Goal: Transaction & Acquisition: Purchase product/service

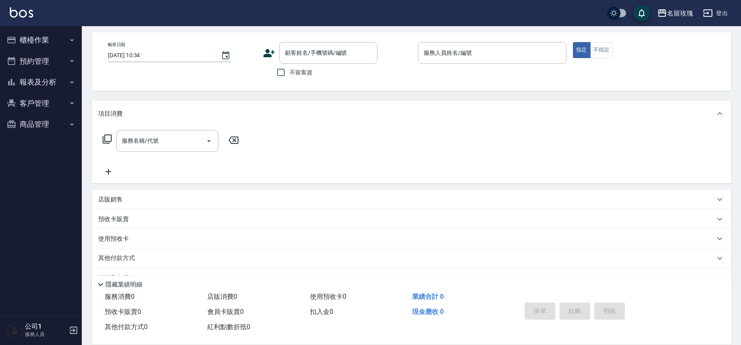
click at [308, 47] on input "顧客姓名/手機號碼/編號" at bounding box center [322, 53] width 79 height 14
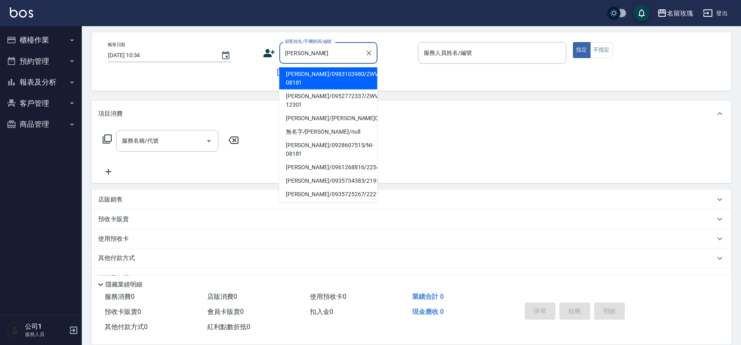
click at [311, 87] on li "[PERSON_NAME]/0983103980/ZWVI-08181" at bounding box center [328, 78] width 98 height 22
type input "[PERSON_NAME]/0983103980/ZWVI-08181"
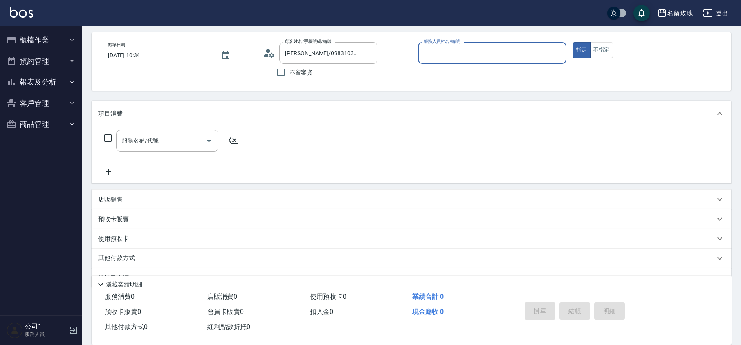
type input "VIVI-2"
click at [297, 53] on input "[PERSON_NAME]/0983103980/ZWVI-08181" at bounding box center [322, 53] width 79 height 14
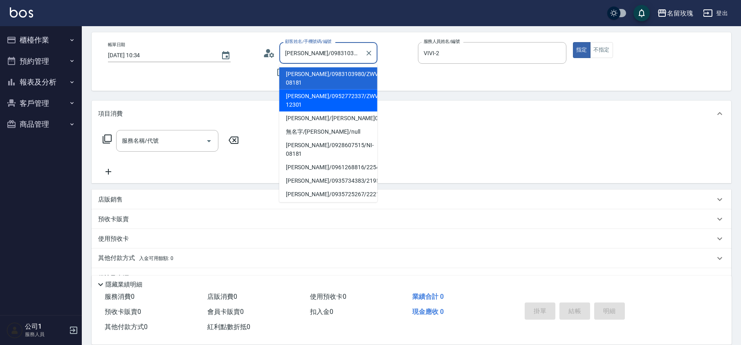
click at [315, 90] on li "[PERSON_NAME]/0952772337/ZWVI-12301" at bounding box center [328, 101] width 98 height 22
type input "[PERSON_NAME]/0952772337/ZWVI-12301"
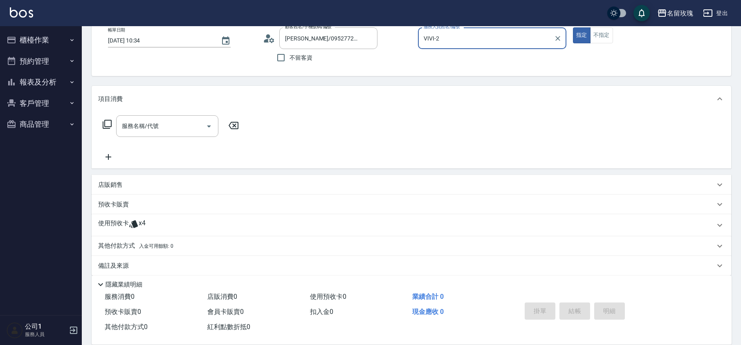
scroll to position [56, 0]
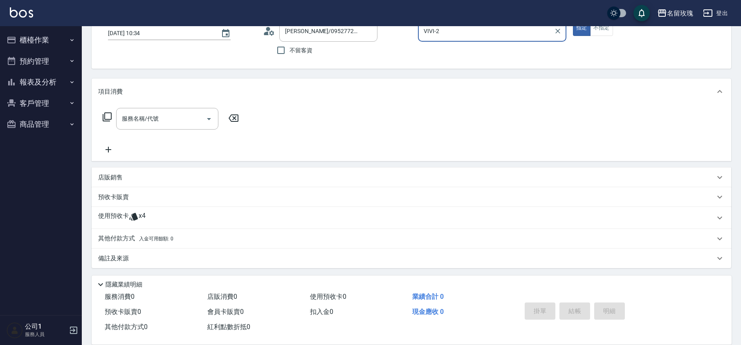
click at [218, 216] on div "使用預收卡 x4" at bounding box center [406, 218] width 617 height 12
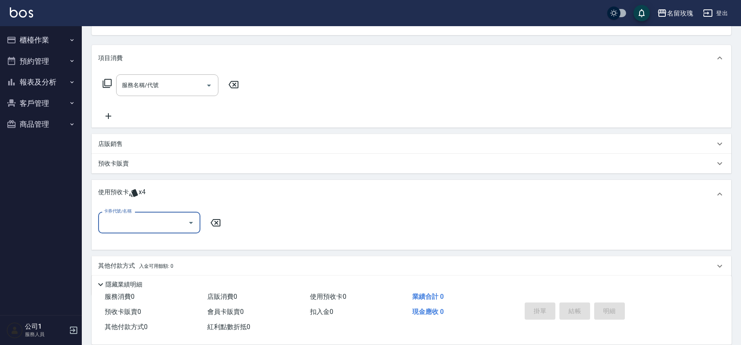
scroll to position [117, 0]
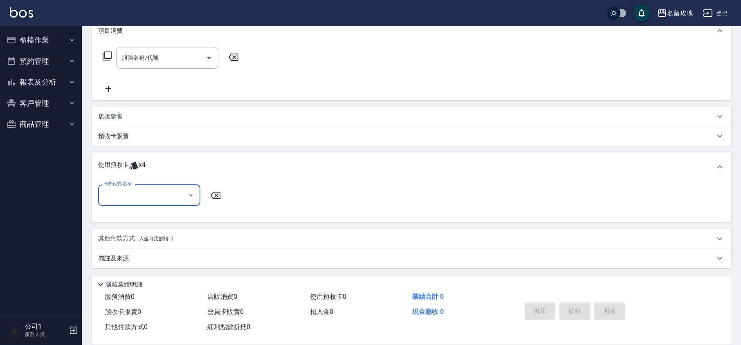
click at [167, 197] on input "卡券代號/名稱" at bounding box center [143, 195] width 83 height 14
click at [168, 209] on div "醫學蘆薈護髮單敷5次 剩餘4張 11407326" at bounding box center [149, 220] width 102 height 22
type input "醫學蘆薈護髮單敷5次 11407326"
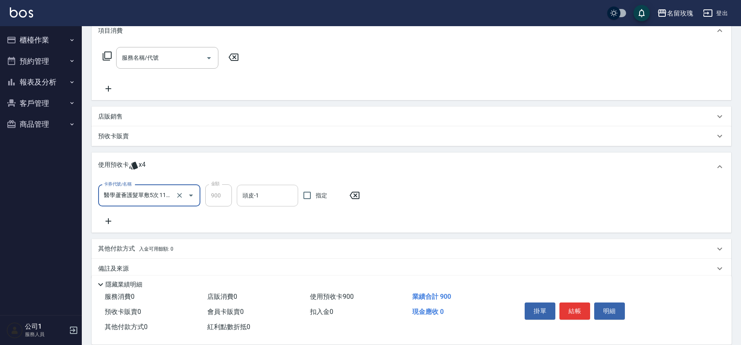
click at [263, 190] on input "頭皮-1" at bounding box center [267, 196] width 54 height 14
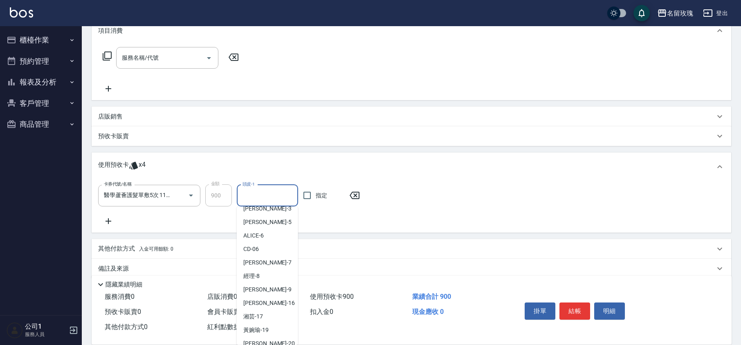
scroll to position [152, 0]
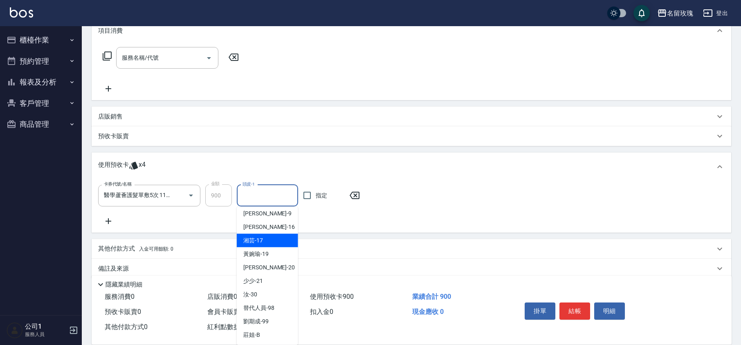
click at [246, 236] on span "湘芸 -17" at bounding box center [253, 240] width 20 height 9
type input "湘芸-17"
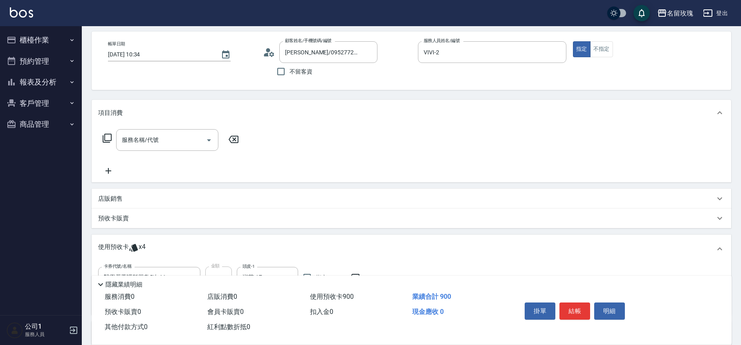
scroll to position [0, 0]
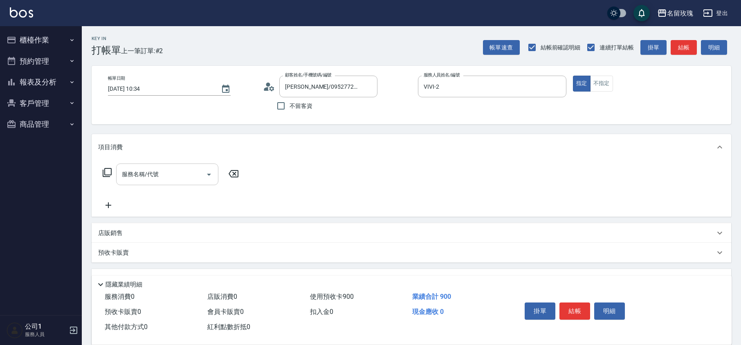
click at [139, 168] on div "服務名稱/代號 服務名稱/代號" at bounding box center [167, 175] width 102 height 22
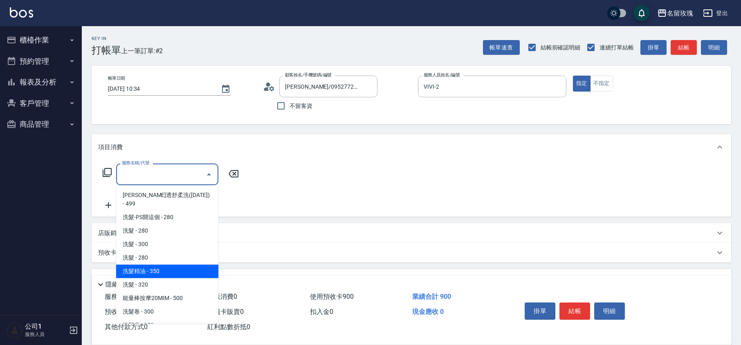
click at [156, 265] on span "洗髮精油 - 350" at bounding box center [167, 271] width 102 height 13
type input "洗髮精油(206)"
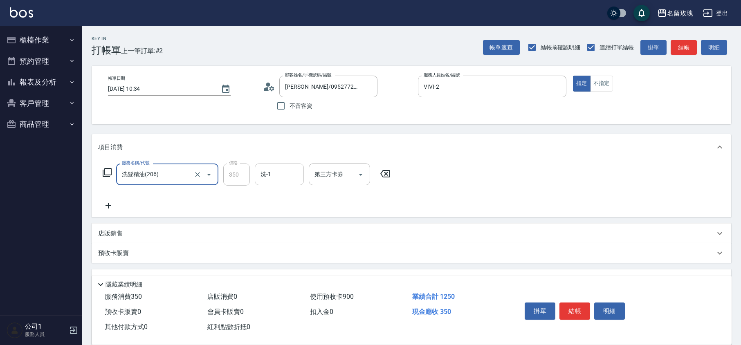
drag, startPoint x: 275, startPoint y: 174, endPoint x: 276, endPoint y: 182, distance: 8.3
click at [275, 173] on input "洗-1" at bounding box center [279, 174] width 42 height 14
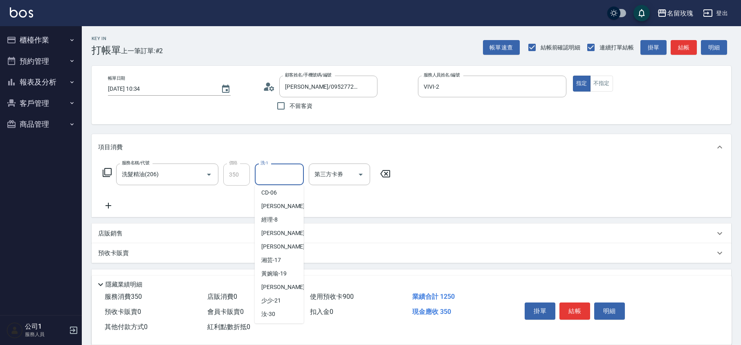
scroll to position [161, 0]
click at [278, 220] on span "湘芸 -17" at bounding box center [271, 219] width 20 height 9
type input "湘芸-17"
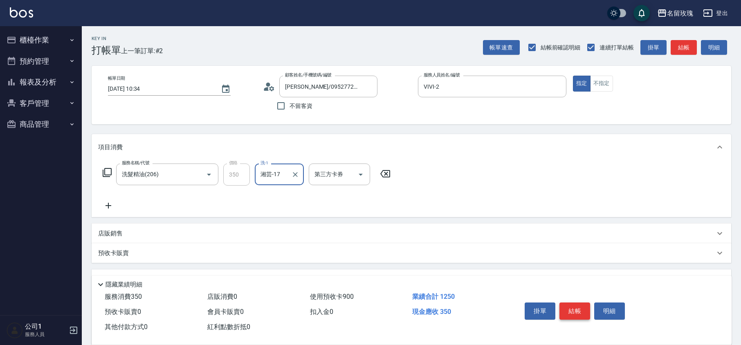
click at [573, 311] on button "結帳" at bounding box center [574, 311] width 31 height 17
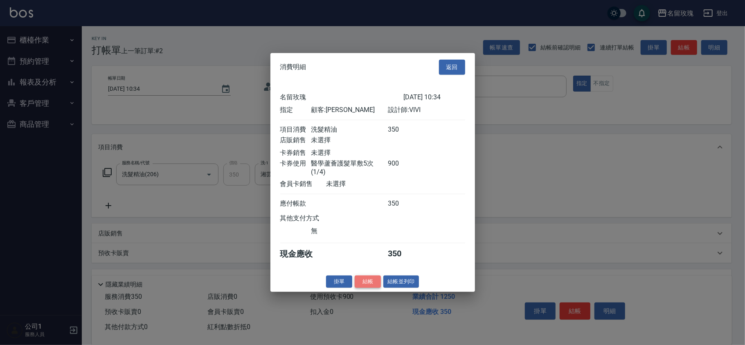
click at [370, 281] on button "結帳" at bounding box center [368, 281] width 26 height 13
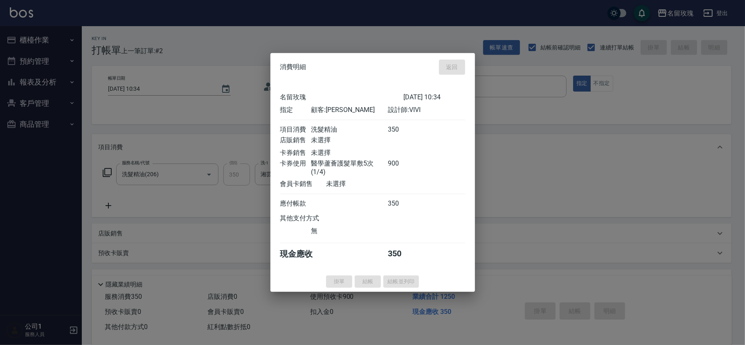
type input "[DATE] 11:42"
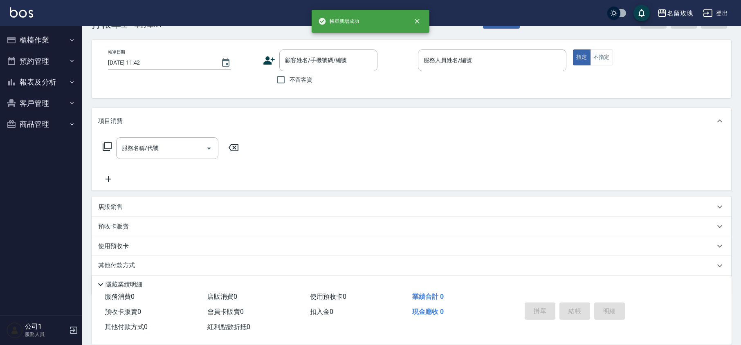
scroll to position [0, 0]
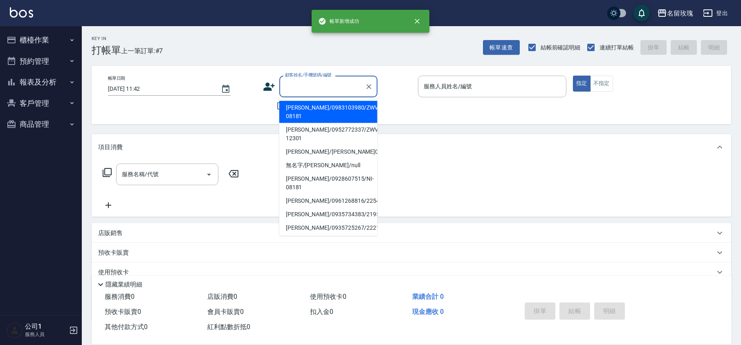
click at [316, 81] on div "顧客姓名/手機號碼/編號 顧客姓名/手機號碼/編號" at bounding box center [328, 87] width 98 height 22
click at [316, 108] on li "[PERSON_NAME]/0983103980/ZWVI-08181" at bounding box center [328, 112] width 98 height 22
type input "[PERSON_NAME]/0983103980/ZWVI-08181"
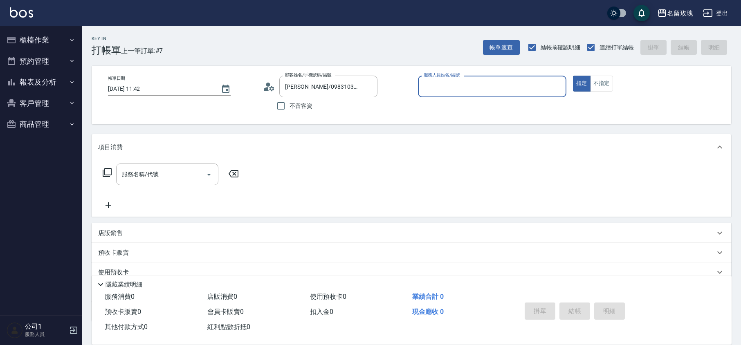
type input "VIVI-2"
click at [314, 91] on input "[PERSON_NAME]/0983103980/ZWVI-08181" at bounding box center [322, 86] width 79 height 14
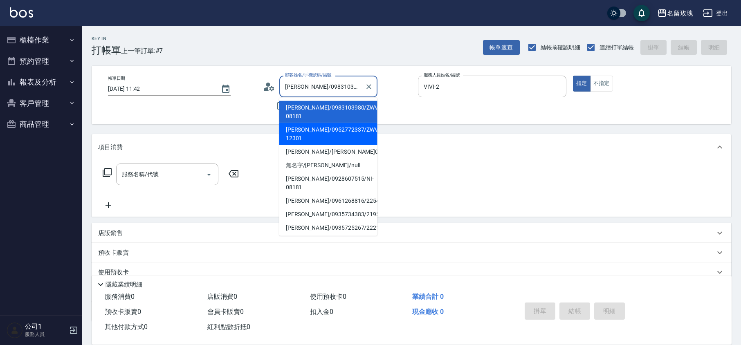
click at [308, 123] on li "[PERSON_NAME]/0952772337/ZWVI-12301" at bounding box center [328, 134] width 98 height 22
type input "[PERSON_NAME]/0952772337/ZWVI-12301"
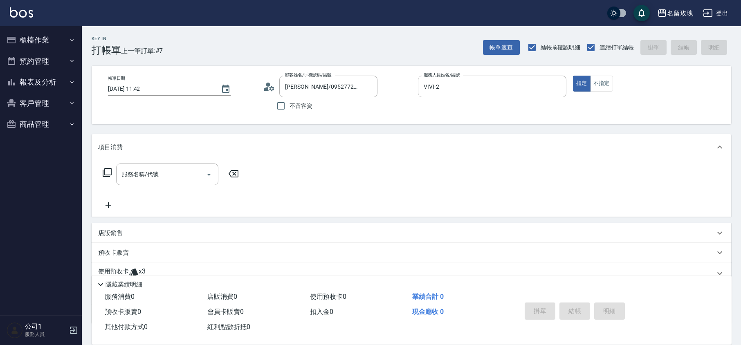
click at [107, 174] on icon at bounding box center [107, 173] width 10 height 10
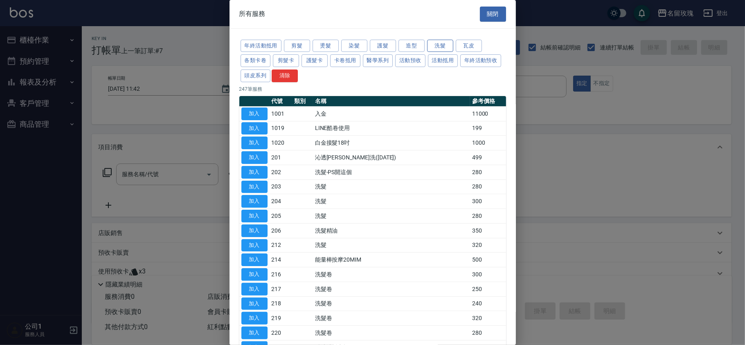
click at [442, 45] on button "洗髮" at bounding box center [440, 46] width 26 height 13
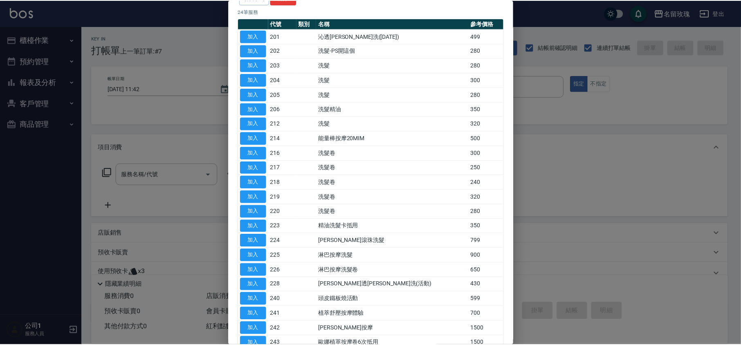
scroll to position [161, 0]
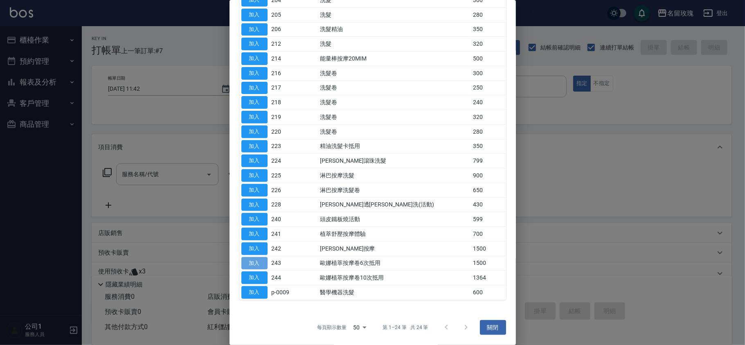
click at [260, 267] on button "加入" at bounding box center [254, 263] width 26 height 13
type input "歐娜植萃按摩卷6次抵用(243)"
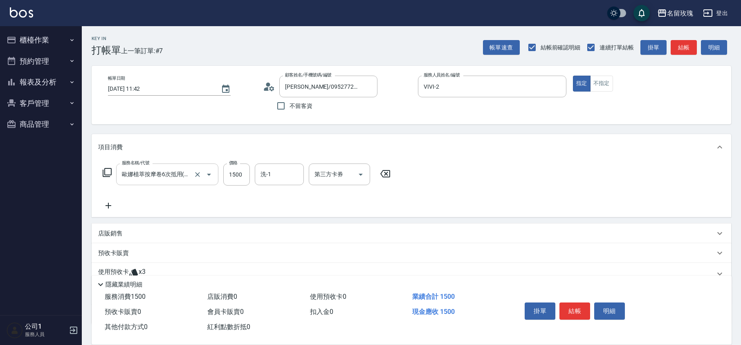
click at [169, 177] on input "歐娜植萃按摩卷6次抵用(243)" at bounding box center [156, 174] width 72 height 14
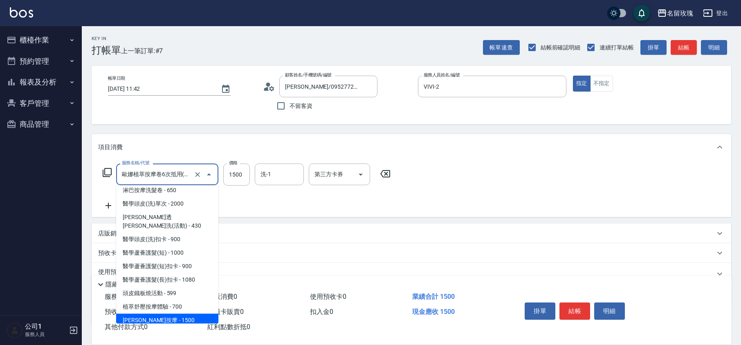
scroll to position [339, 0]
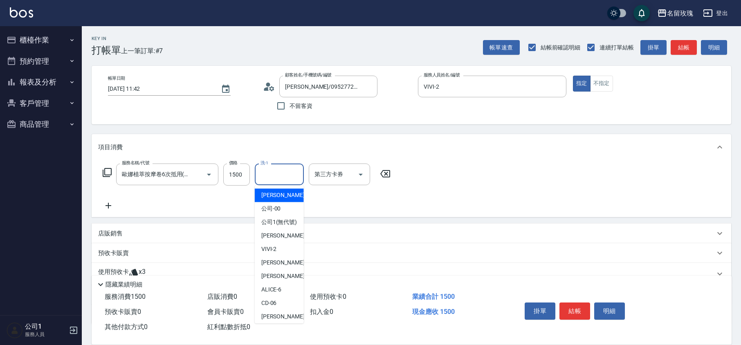
click at [283, 175] on input "洗-1" at bounding box center [279, 174] width 42 height 14
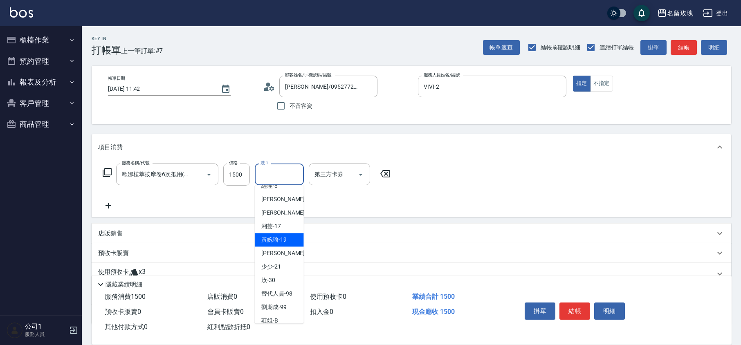
scroll to position [161, 0]
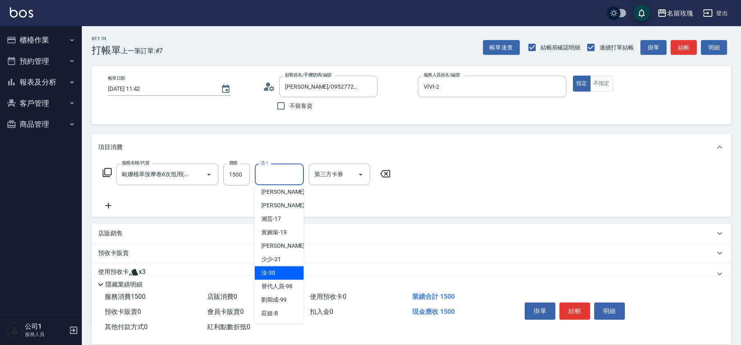
click at [282, 272] on div "汝 -30" at bounding box center [279, 272] width 49 height 13
type input "汝-30"
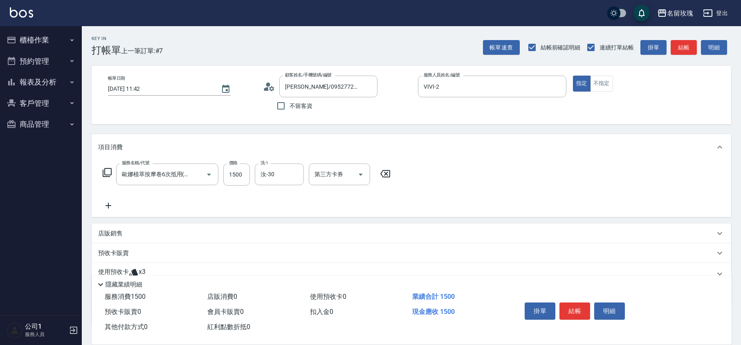
click at [435, 188] on div "服務名稱/代號 [PERSON_NAME]按摩卷6次抵用(243) 服務名稱/代號 價格 1500 價格 洗-1 汝-30 洗-1 第三方卡券 第三方卡券" at bounding box center [412, 188] width 640 height 57
click at [171, 177] on input "歐娜植萃按摩卷6次抵用(243)" at bounding box center [156, 174] width 72 height 14
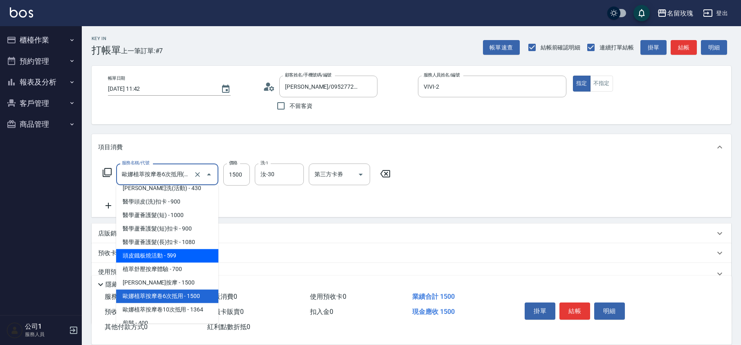
scroll to position [284, 0]
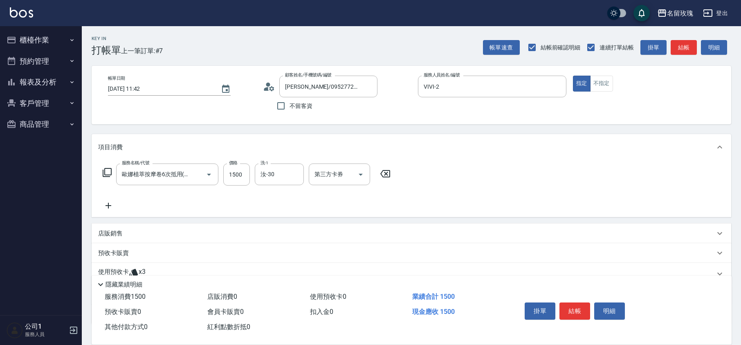
click at [453, 184] on div "服務名稱/代號 [PERSON_NAME]按摩卷6次抵用(243) 服務名稱/代號 價格 1500 價格 洗-1 汝-30 洗-1 第三方卡券 第三方卡券" at bounding box center [412, 188] width 640 height 57
click at [573, 305] on button "結帳" at bounding box center [574, 311] width 31 height 17
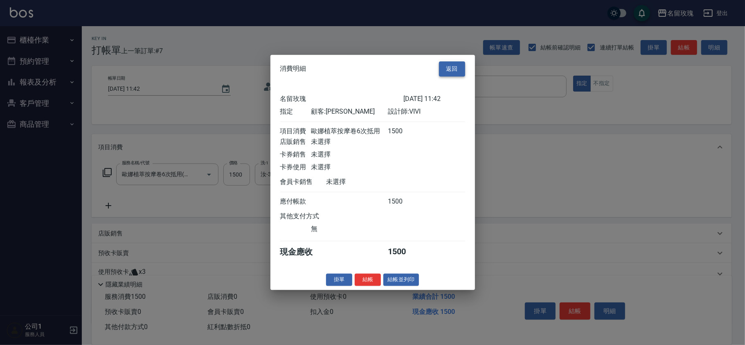
click at [449, 66] on button "返回" at bounding box center [452, 68] width 26 height 15
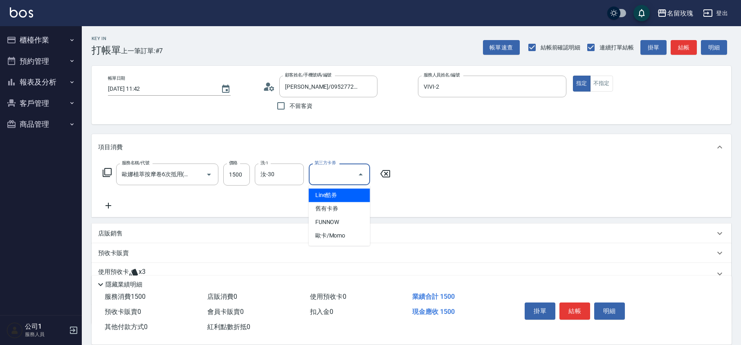
click at [342, 171] on input "第三方卡券" at bounding box center [333, 174] width 42 height 14
click at [327, 208] on span "舊有卡券" at bounding box center [339, 208] width 61 height 13
type input "舊有卡券"
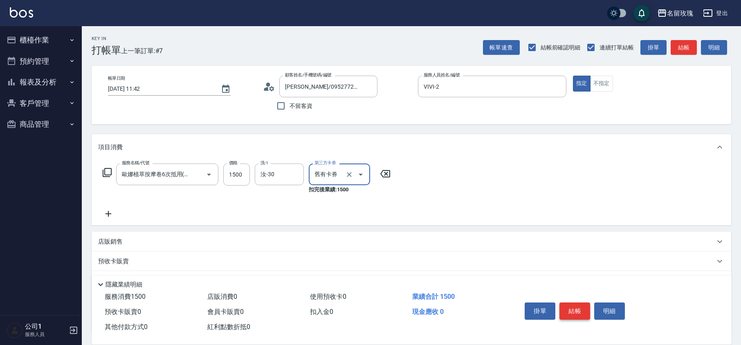
click at [580, 310] on button "結帳" at bounding box center [574, 311] width 31 height 17
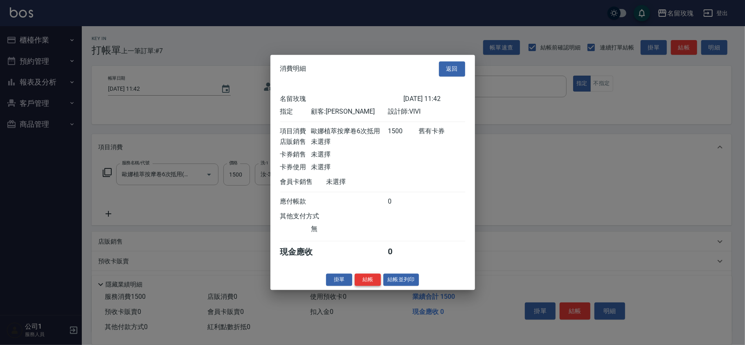
click at [367, 282] on button "結帳" at bounding box center [368, 280] width 26 height 13
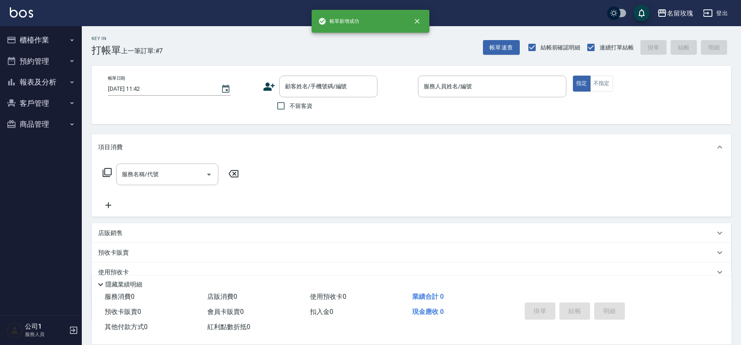
scroll to position [0, 0]
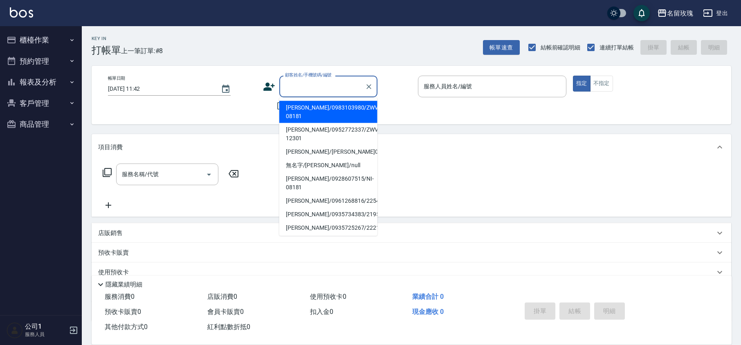
click at [301, 84] on input "顧客姓名/手機號碼/編號" at bounding box center [322, 86] width 79 height 14
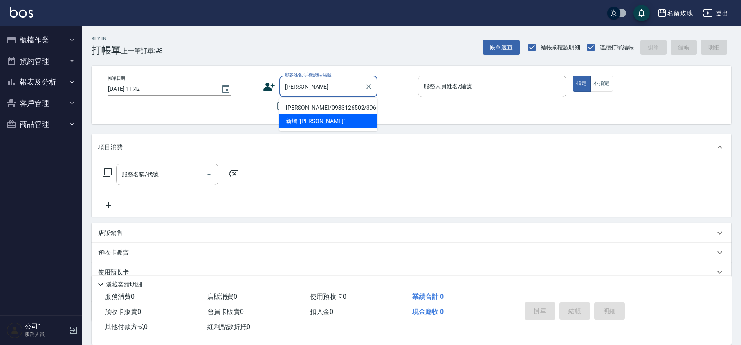
click at [313, 117] on li "新增 "[PERSON_NAME]"" at bounding box center [328, 120] width 98 height 13
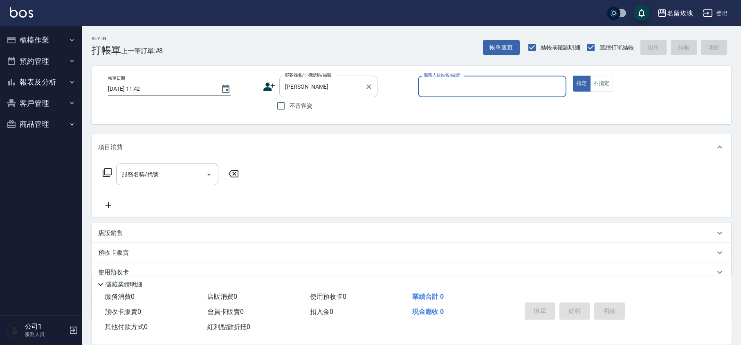
click at [292, 89] on input "[PERSON_NAME]" at bounding box center [322, 86] width 79 height 14
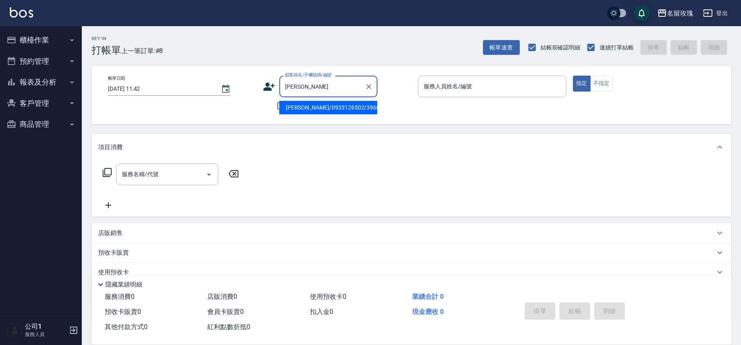
click at [306, 105] on li "[PERSON_NAME]/0933126502/3966" at bounding box center [328, 107] width 98 height 13
type input "[PERSON_NAME]/0933126502/3966"
type input "VIVI-2"
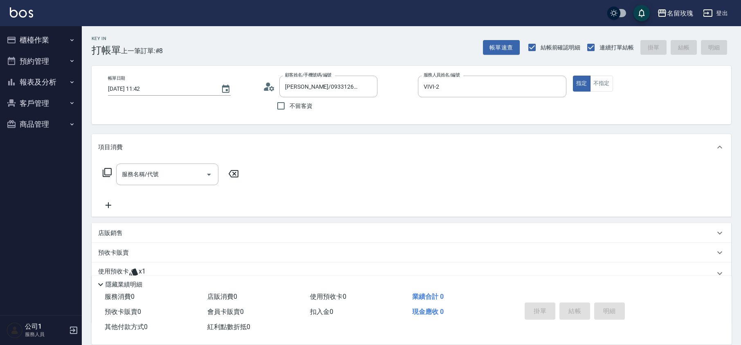
click at [275, 83] on icon at bounding box center [269, 87] width 12 height 12
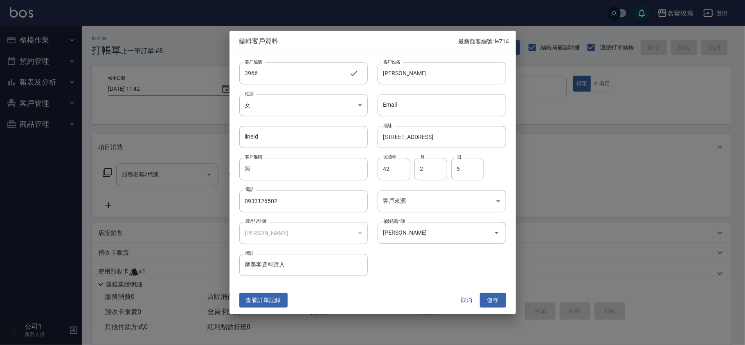
click at [467, 295] on button "取消" at bounding box center [466, 300] width 26 height 15
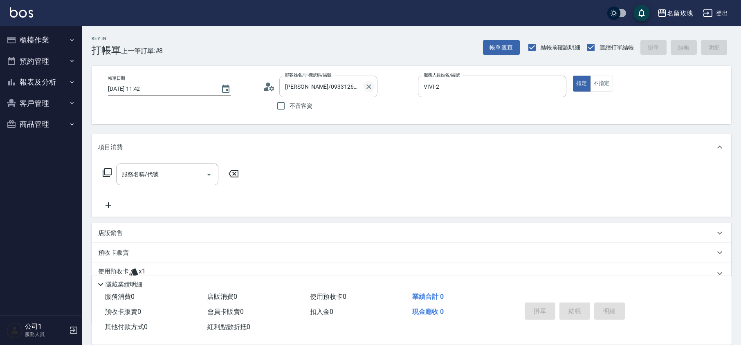
click at [369, 84] on icon "Clear" at bounding box center [369, 87] width 8 height 8
click at [556, 90] on icon "Clear" at bounding box center [558, 87] width 8 height 8
click at [575, 109] on div "帳單日期 [DATE] 11:42 顧客姓名/手機號碼/編號 顧客姓名/手機號碼/編號 不留客資 服務人員姓名/編號 服務人員姓名/編號 指定 不指定" at bounding box center [411, 95] width 620 height 39
click at [295, 88] on input "顧客姓名/手機號碼/編號" at bounding box center [322, 86] width 79 height 14
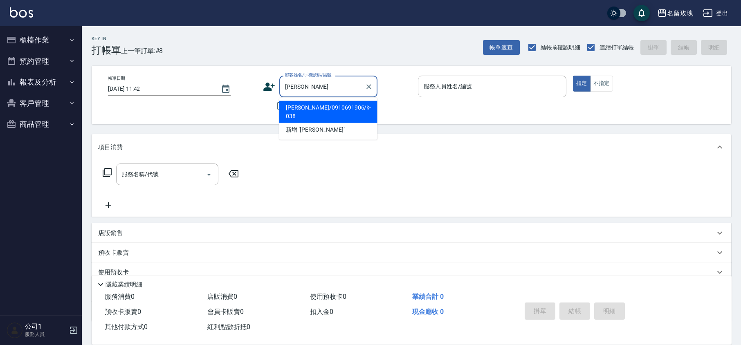
click at [321, 105] on li "[PERSON_NAME]/0910691906/k-038" at bounding box center [328, 112] width 98 height 22
type input "[PERSON_NAME]/0910691906/k-038"
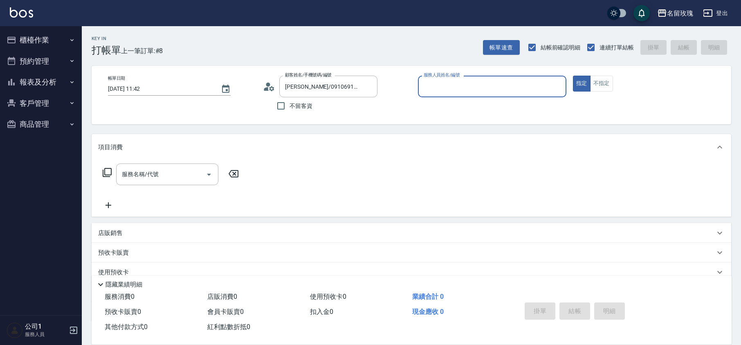
type input "[PERSON_NAME]-5"
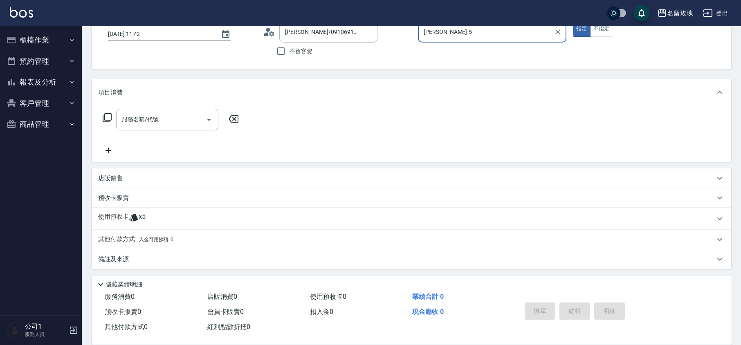
scroll to position [56, 0]
click at [150, 211] on div "使用預收卡 x5" at bounding box center [412, 218] width 640 height 22
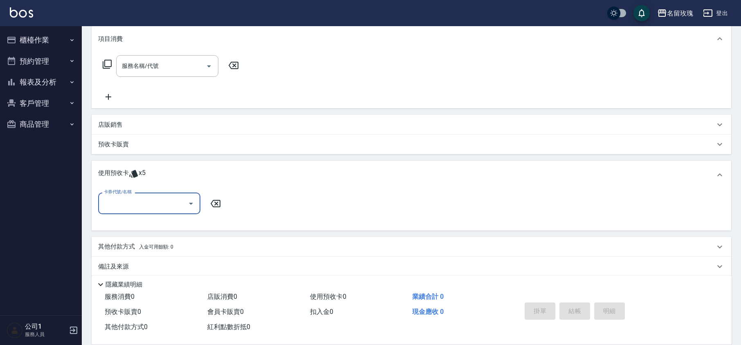
scroll to position [114, 0]
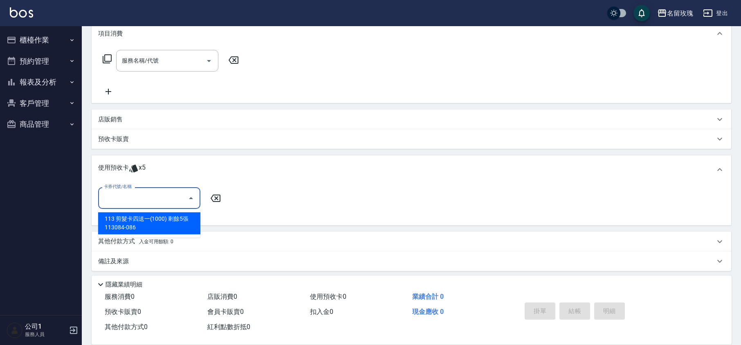
click at [169, 200] on input "卡券代號/名稱" at bounding box center [143, 198] width 83 height 14
click at [159, 224] on div "113 剪髮卡四送一(1000) 剩餘5張 113084-086" at bounding box center [149, 223] width 102 height 22
type input "113 剪髮卡四送一[PHONE_NUMBER]"
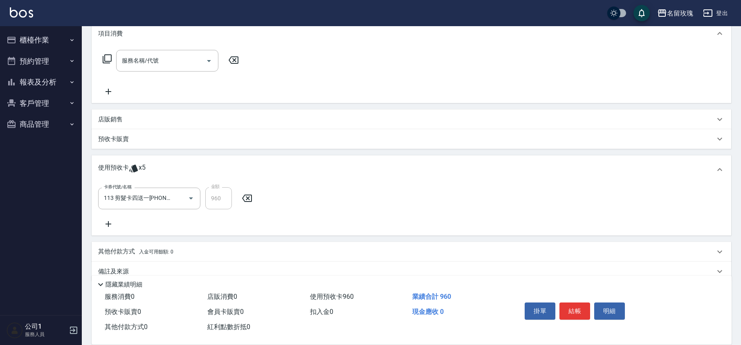
click at [185, 222] on div "卡券代號/名稱 113 剪髮卡四送一[PHONE_NUMBER] 卡券代號/名稱 金額 960 金額" at bounding box center [411, 208] width 626 height 42
type input "[DATE] 12:20"
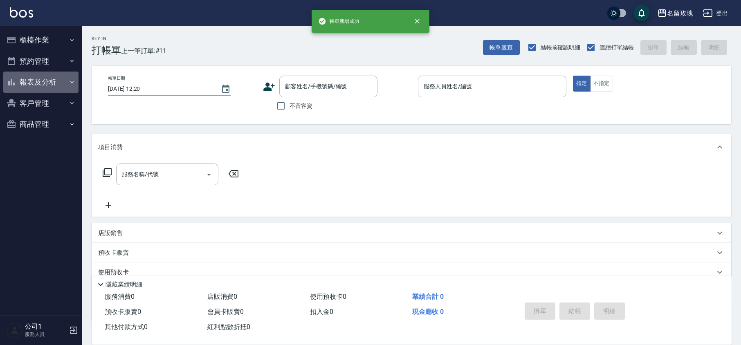
click at [37, 76] on button "報表及分析" at bounding box center [40, 82] width 75 height 21
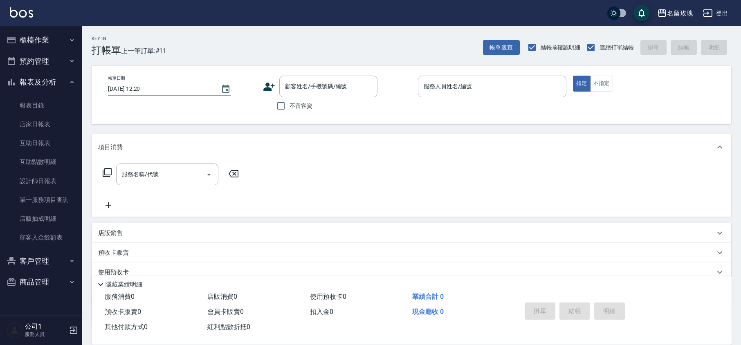
drag, startPoint x: 34, startPoint y: 144, endPoint x: 82, endPoint y: 110, distance: 58.6
click at [34, 144] on link "互助日報表" at bounding box center [40, 143] width 75 height 19
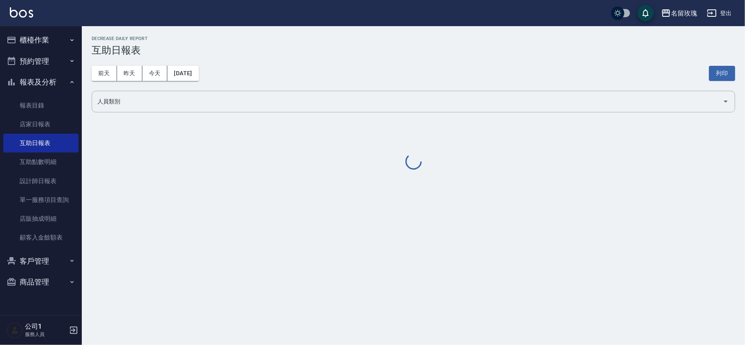
click at [246, 49] on h3 "互助日報表" at bounding box center [413, 50] width 643 height 11
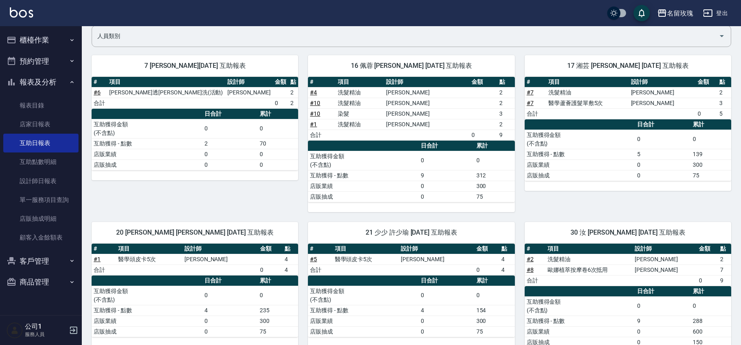
scroll to position [90, 0]
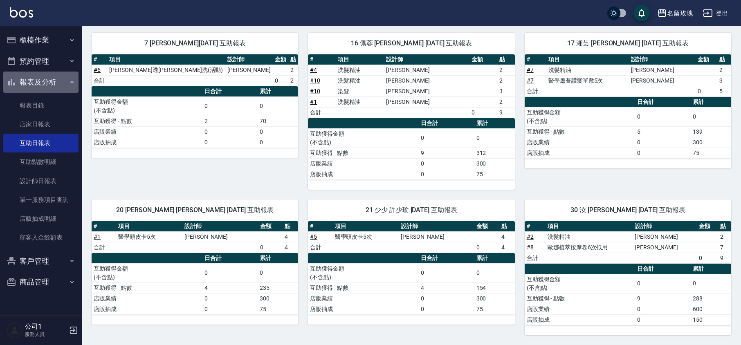
click at [65, 81] on button "報表及分析" at bounding box center [40, 82] width 75 height 21
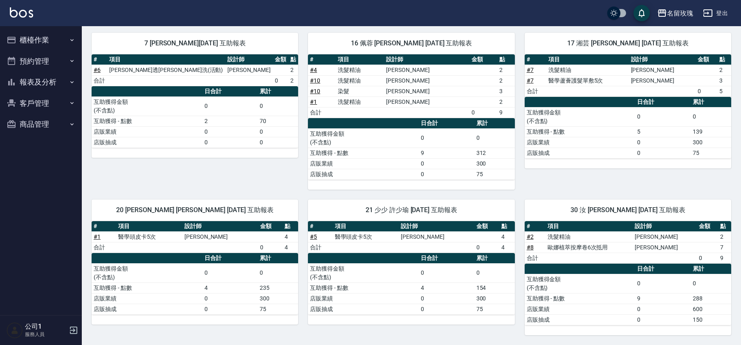
click at [32, 46] on button "櫃檯作業" at bounding box center [40, 39] width 75 height 21
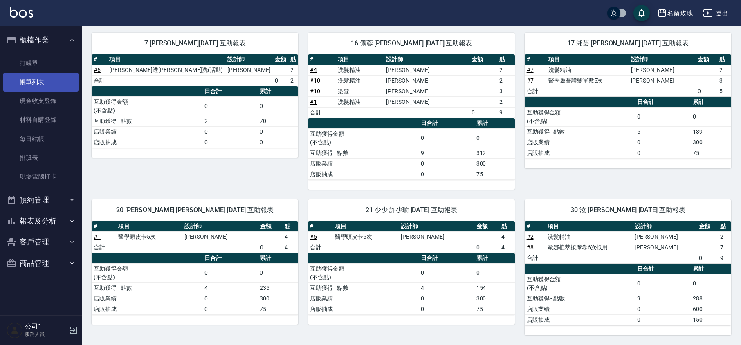
click at [31, 73] on link "帳單列表" at bounding box center [40, 82] width 75 height 19
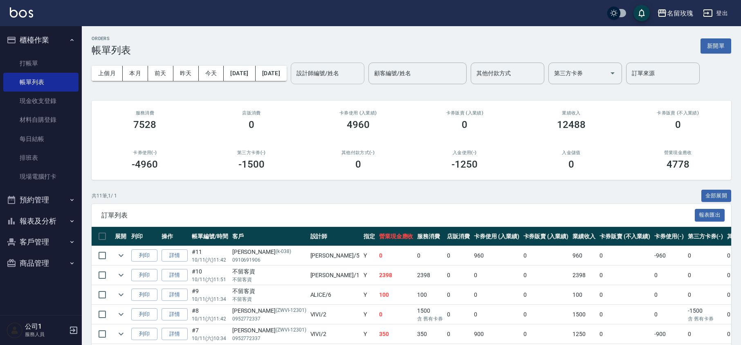
click at [348, 73] on input "設計師編號/姓名" at bounding box center [327, 73] width 66 height 14
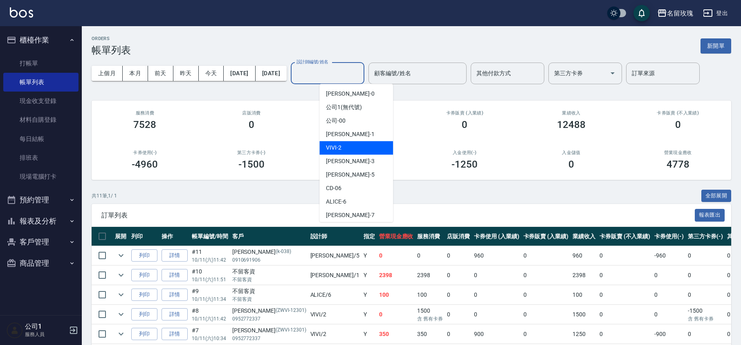
click at [343, 149] on div "VIVI -2" at bounding box center [356, 147] width 74 height 13
type input "VIVI-2"
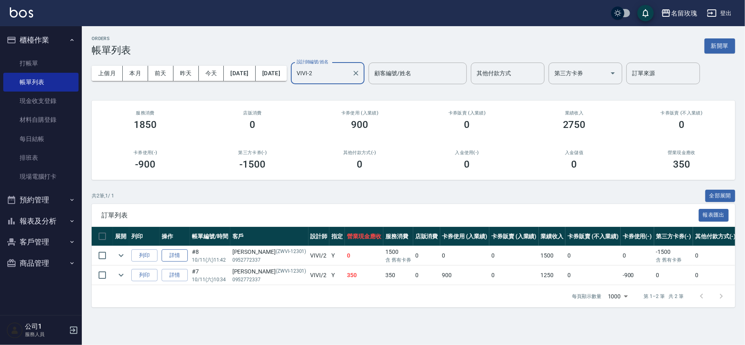
click at [179, 252] on link "詳情" at bounding box center [175, 255] width 26 height 13
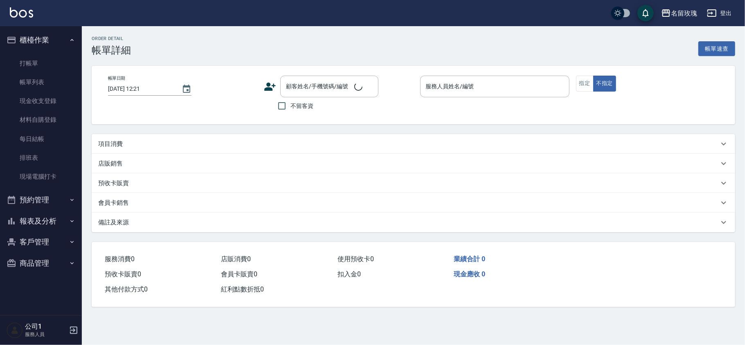
type input "[DATE] 11:42"
type input "VIVI-2"
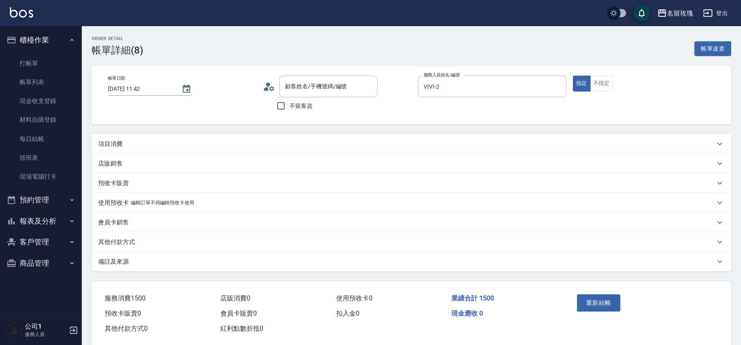
type input "[PERSON_NAME]/0952772337/ZWVI-12301"
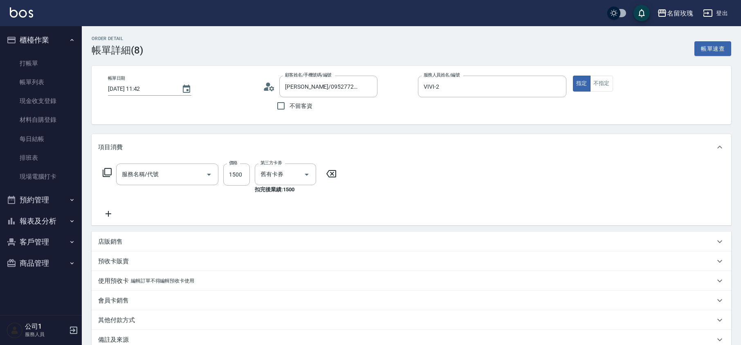
type input "歐娜植萃按摩卷6次抵用(243)"
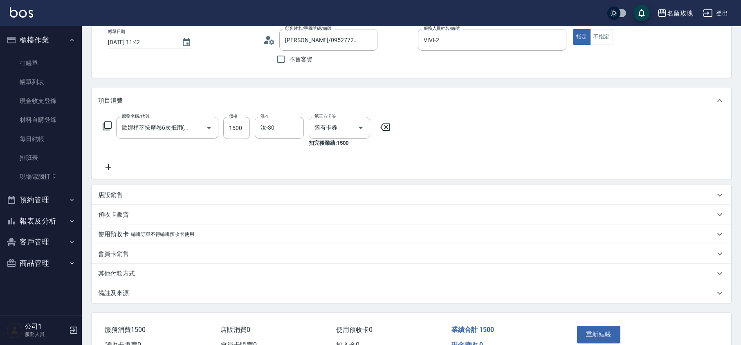
scroll to position [91, 0]
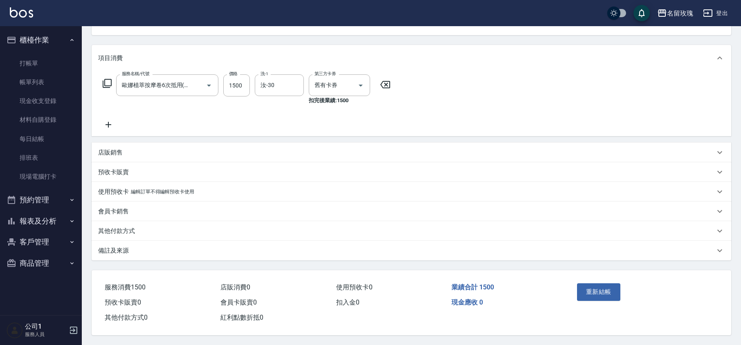
click at [121, 247] on p "備註及來源" at bounding box center [113, 251] width 31 height 9
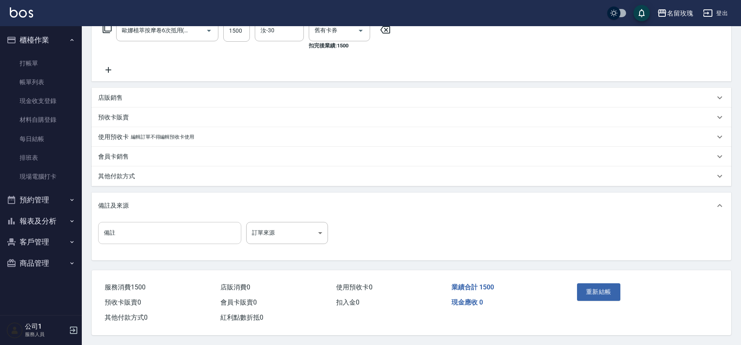
scroll to position [144, 0]
click at [133, 239] on input "備註" at bounding box center [169, 233] width 143 height 22
type input "8號"
click at [594, 292] on button "重新結帳" at bounding box center [598, 291] width 43 height 17
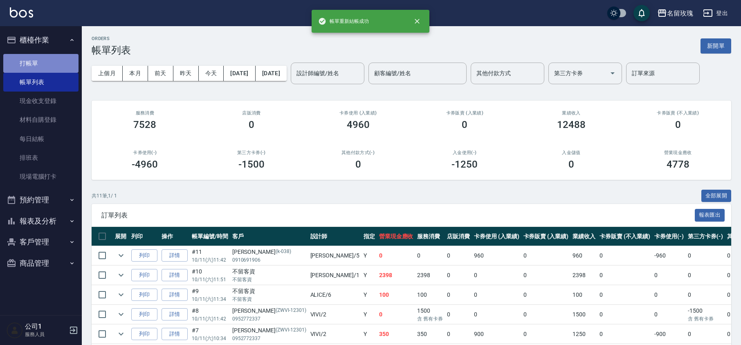
click at [44, 57] on link "打帳單" at bounding box center [40, 63] width 75 height 19
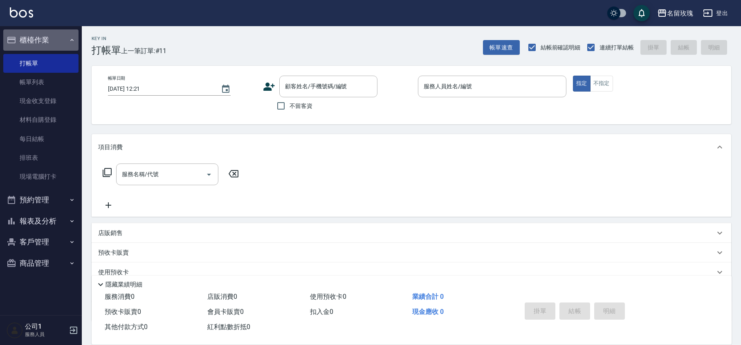
click at [57, 38] on button "櫃檯作業" at bounding box center [40, 39] width 75 height 21
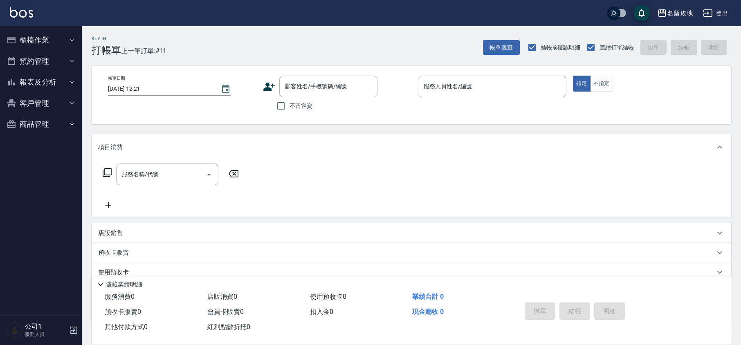
click at [213, 56] on div "Key In 打帳單 上一筆訂單:#11 帳單速查 結帳前確認明細 連續打單結帳 掛單 結帳 明細 帳單日期 [DATE] 12:21 顧客姓名/手機號碼/編…" at bounding box center [411, 212] width 659 height 372
